Goal: Information Seeking & Learning: Learn about a topic

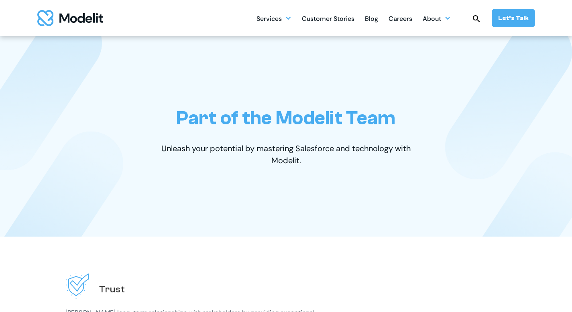
click at [398, 14] on div "Careers" at bounding box center [401, 20] width 24 height 16
click at [395, 21] on div "Careers" at bounding box center [401, 20] width 24 height 16
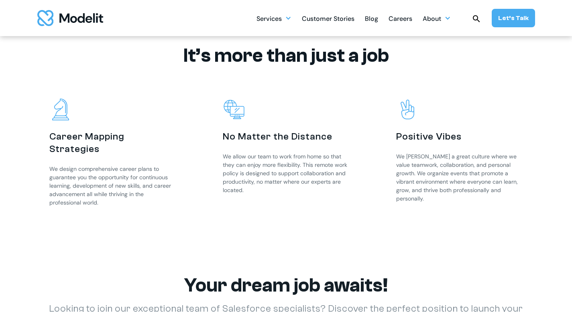
scroll to position [1181, 0]
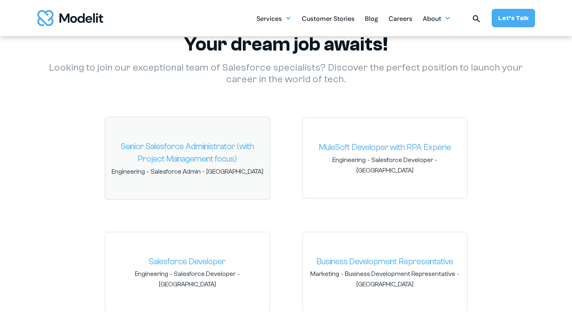
click at [169, 146] on link "Senior Salesforce Administrator (with Project Management focus)" at bounding box center [188, 153] width 152 height 25
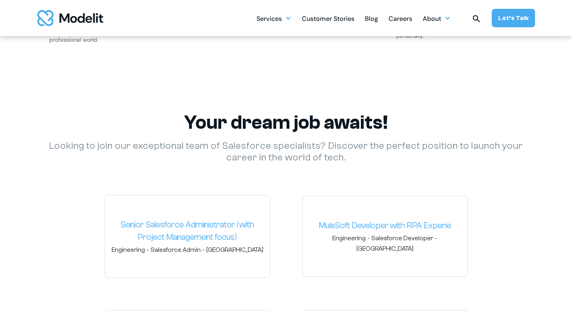
scroll to position [1101, 0]
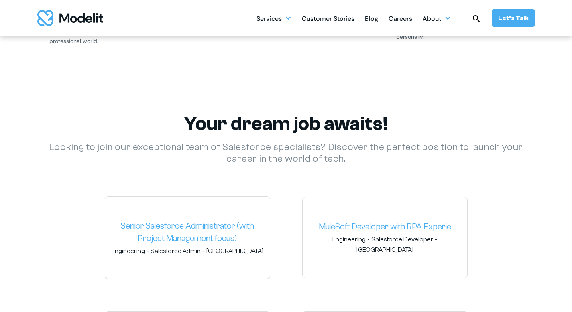
click at [329, 19] on div "Customer Stories" at bounding box center [328, 20] width 53 height 16
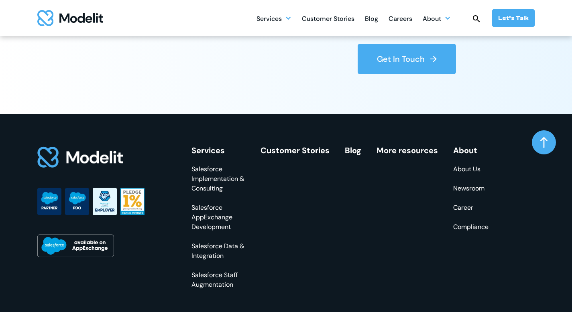
scroll to position [1454, 0]
